Goal: Use online tool/utility: Utilize a website feature to perform a specific function

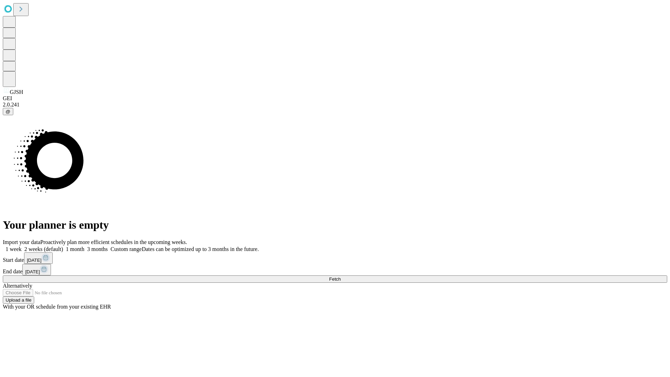
click at [341, 276] on span "Fetch" at bounding box center [335, 278] width 12 height 5
